Goal: Information Seeking & Learning: Learn about a topic

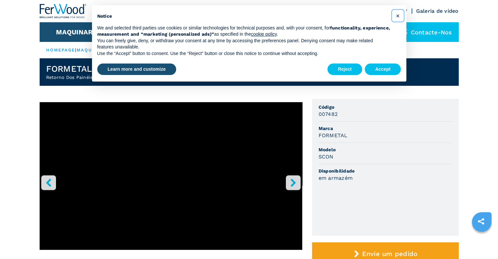
click at [399, 17] on button "×" at bounding box center [397, 15] width 10 height 10
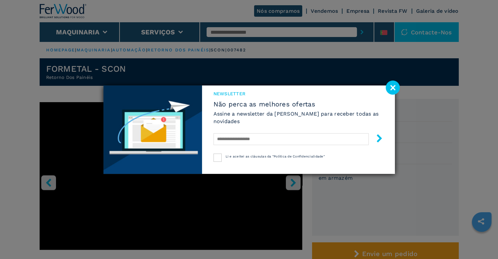
click at [389, 88] on image at bounding box center [392, 87] width 14 height 14
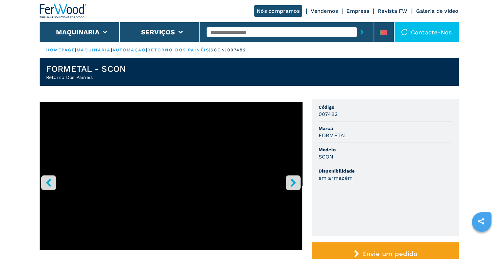
click at [221, 32] on input "text" at bounding box center [281, 32] width 150 height 10
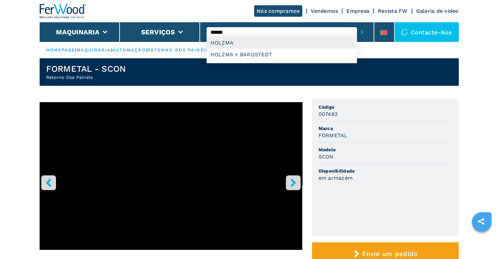
type input "******"
click at [251, 44] on div "HOLZMA" at bounding box center [281, 43] width 150 height 12
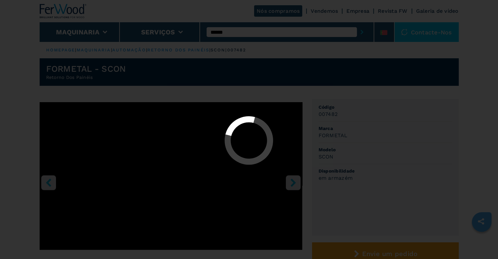
select select "******"
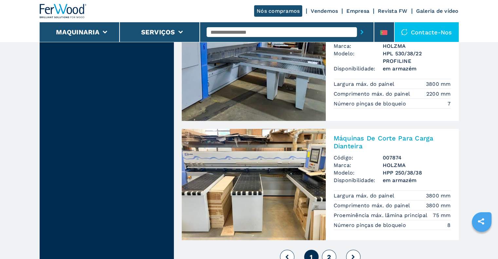
scroll to position [1472, 0]
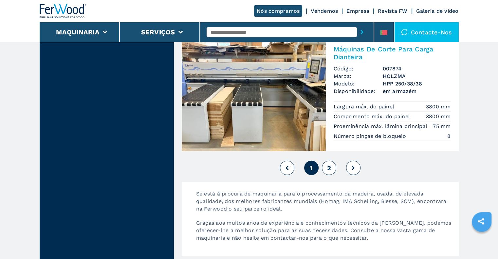
click at [272, 115] on img at bounding box center [254, 95] width 144 height 111
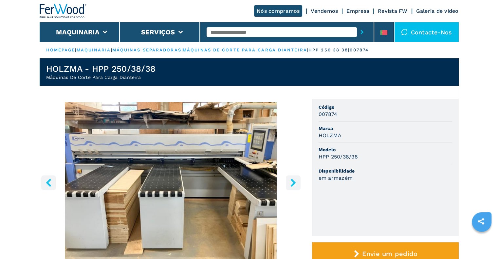
click at [154, 159] on img "Go to Slide 1" at bounding box center [171, 181] width 262 height 159
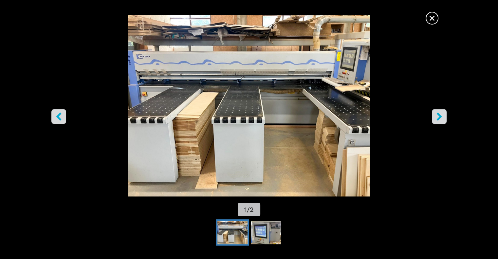
click at [434, 122] on button "right-button" at bounding box center [438, 116] width 15 height 15
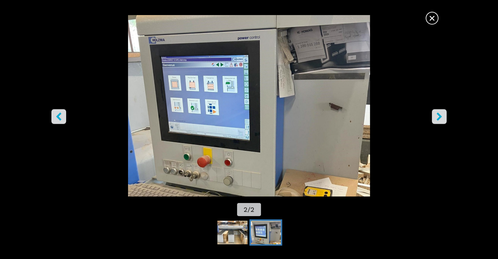
scroll to position [164, 0]
click at [434, 21] on span "×" at bounding box center [431, 16] width 11 height 11
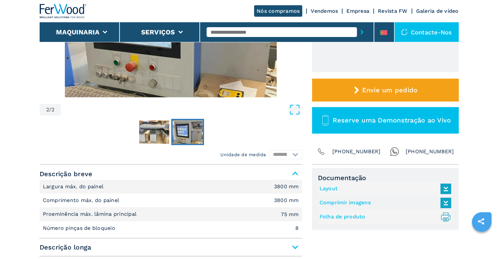
scroll to position [33, 0]
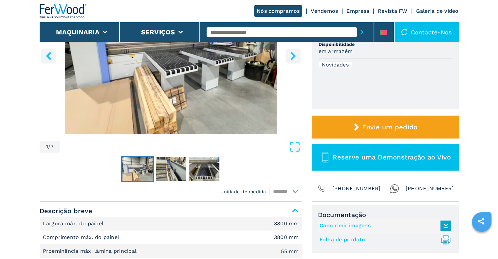
scroll to position [98, 0]
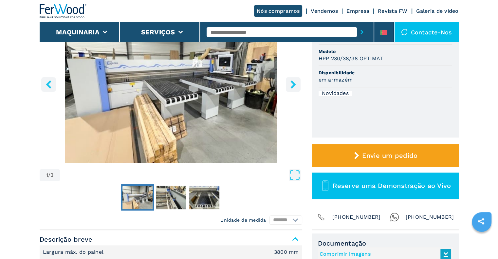
click at [218, 95] on img "Go to Slide 1" at bounding box center [171, 83] width 262 height 159
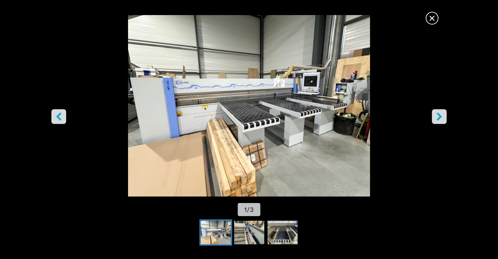
click at [438, 116] on icon "right-button" at bounding box center [439, 116] width 8 height 8
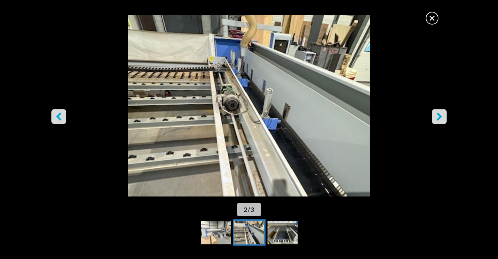
click at [439, 115] on icon "right-button" at bounding box center [438, 116] width 5 height 8
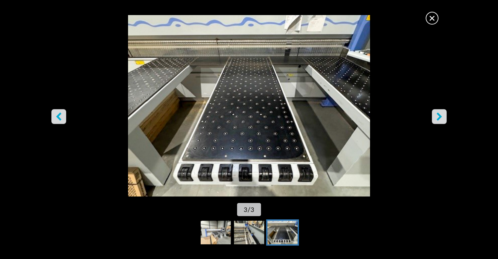
scroll to position [0, 0]
click at [431, 17] on span "×" at bounding box center [431, 16] width 11 height 11
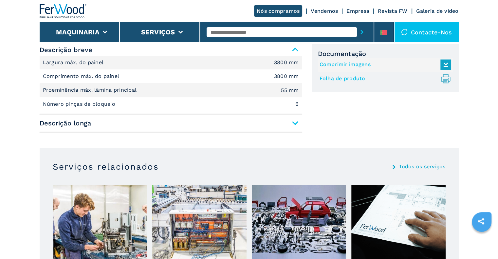
scroll to position [262, 0]
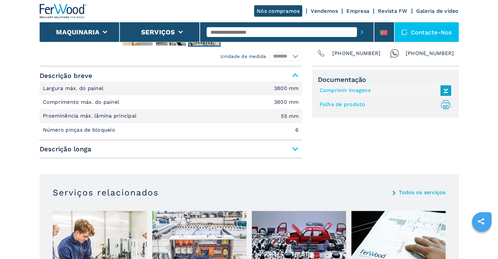
click at [295, 148] on span "Descrição longa" at bounding box center [171, 149] width 262 height 12
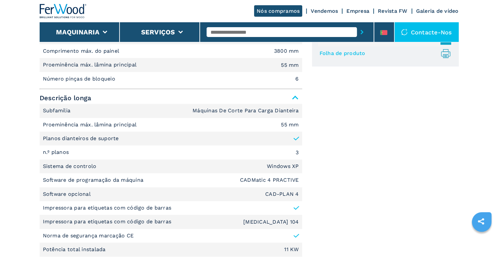
scroll to position [360, 0]
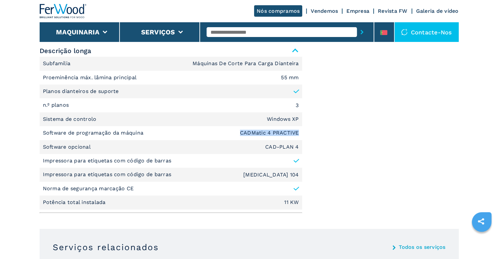
drag, startPoint x: 241, startPoint y: 132, endPoint x: 298, endPoint y: 136, distance: 57.7
click at [298, 136] on li "Software de programação da máquina CADMatic 4 PRACTIVE" at bounding box center [171, 133] width 262 height 14
copy em "CADMatic 4 PRACTIVE"
drag, startPoint x: 298, startPoint y: 147, endPoint x: 263, endPoint y: 148, distance: 35.0
click at [263, 147] on li "Software opcional CAD-PLAN 4" at bounding box center [171, 147] width 262 height 14
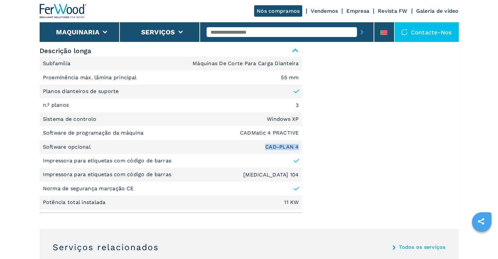
copy em "CAD-PLAN 4"
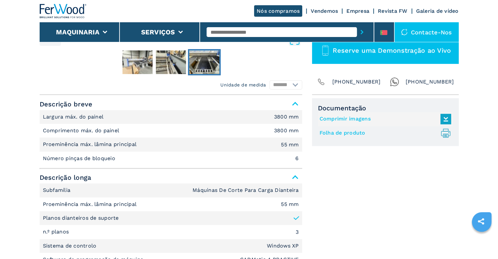
scroll to position [229, 0]
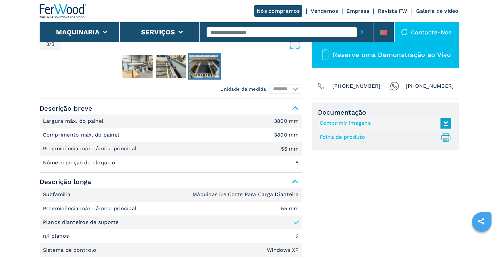
click at [343, 138] on link "Folha de produto .prefix__st0{stroke-linecap:round;stroke-linejoin:round}.prefi…" at bounding box center [383, 137] width 128 height 11
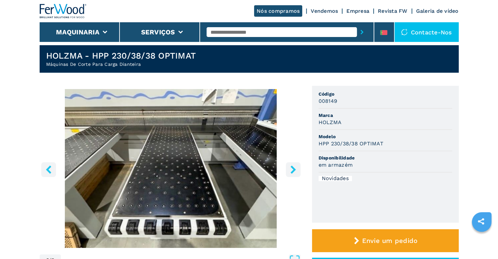
scroll to position [0, 0]
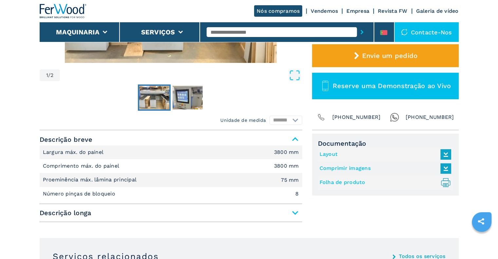
scroll to position [229, 0]
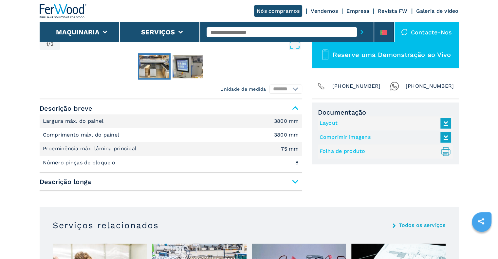
click at [335, 150] on link "Folha de produto .prefix__st0{stroke-linecap:round;stroke-linejoin:round}.prefi…" at bounding box center [383, 151] width 128 height 11
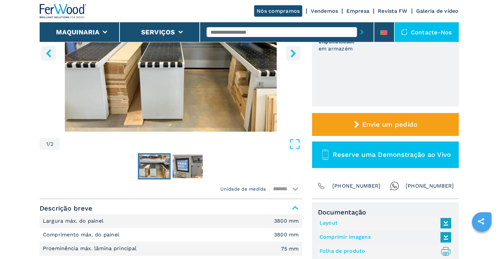
scroll to position [164, 0]
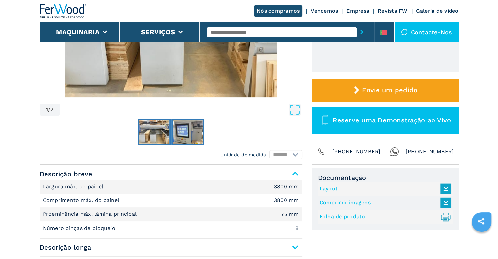
click at [193, 132] on img "Go to Slide 2" at bounding box center [187, 132] width 30 height 24
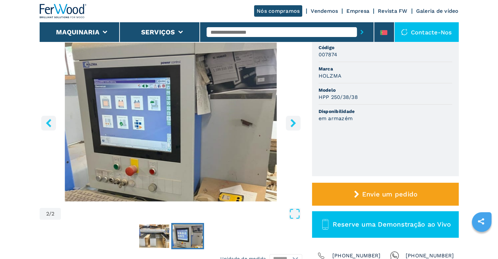
scroll to position [0, 0]
